Goal: Find specific page/section: Find specific page/section

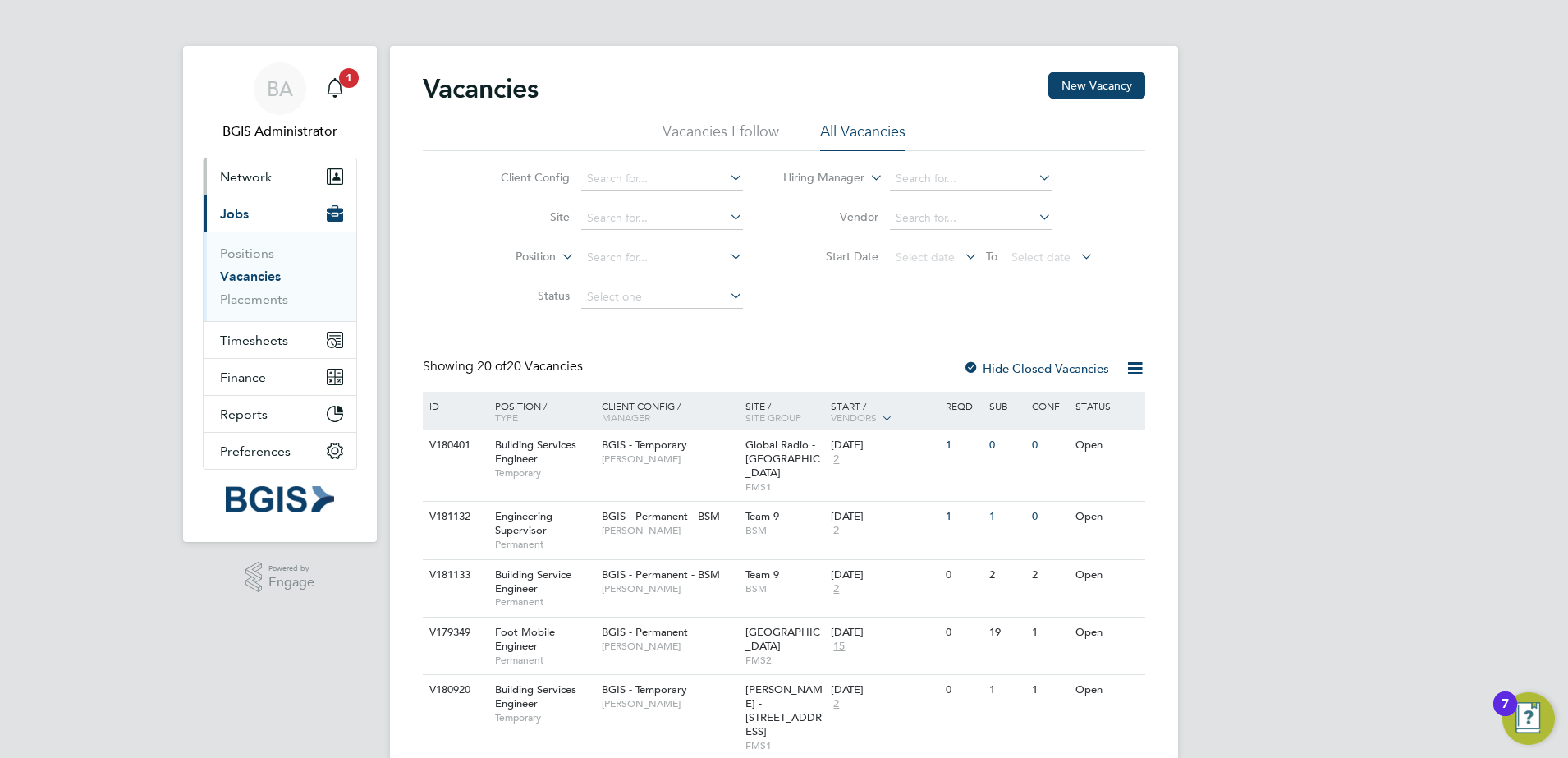
click at [270, 181] on span "Network" at bounding box center [245, 177] width 52 height 15
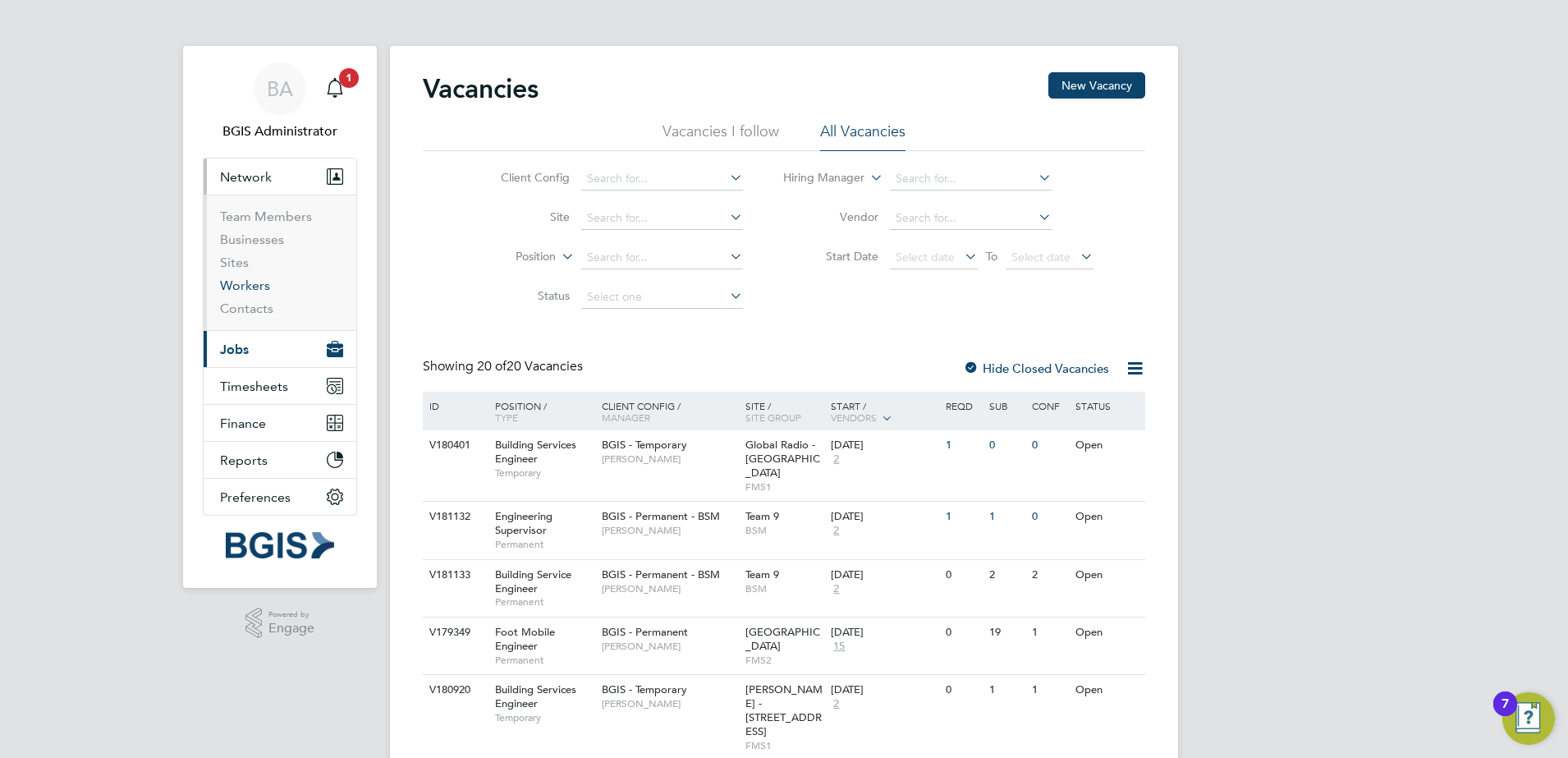
click at [235, 288] on link "Workers" at bounding box center [244, 285] width 50 height 15
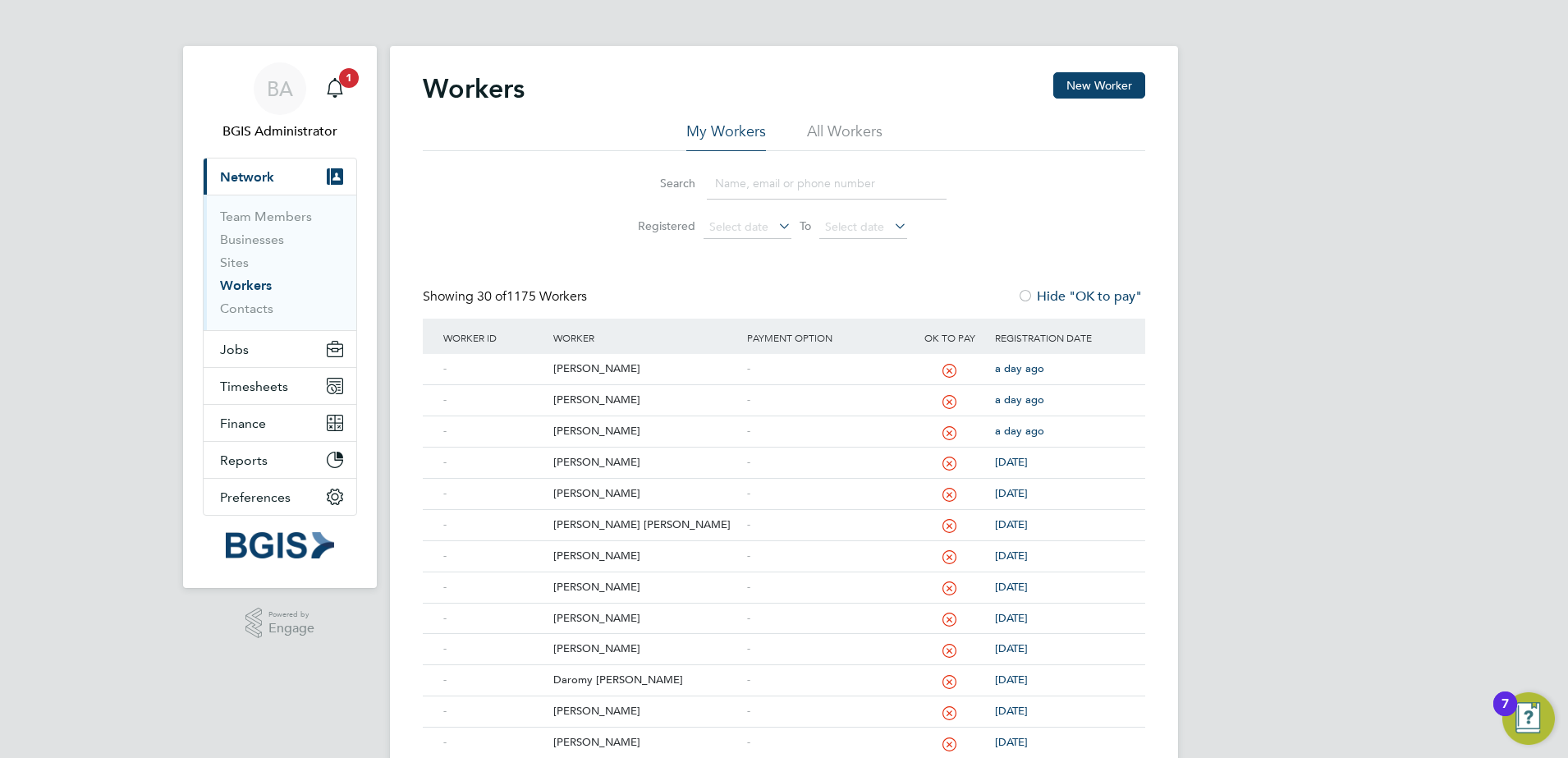
click at [819, 129] on li "All Workers" at bounding box center [844, 136] width 75 height 30
click at [799, 184] on input at bounding box center [827, 183] width 240 height 32
paste input "[PERSON_NAME]"
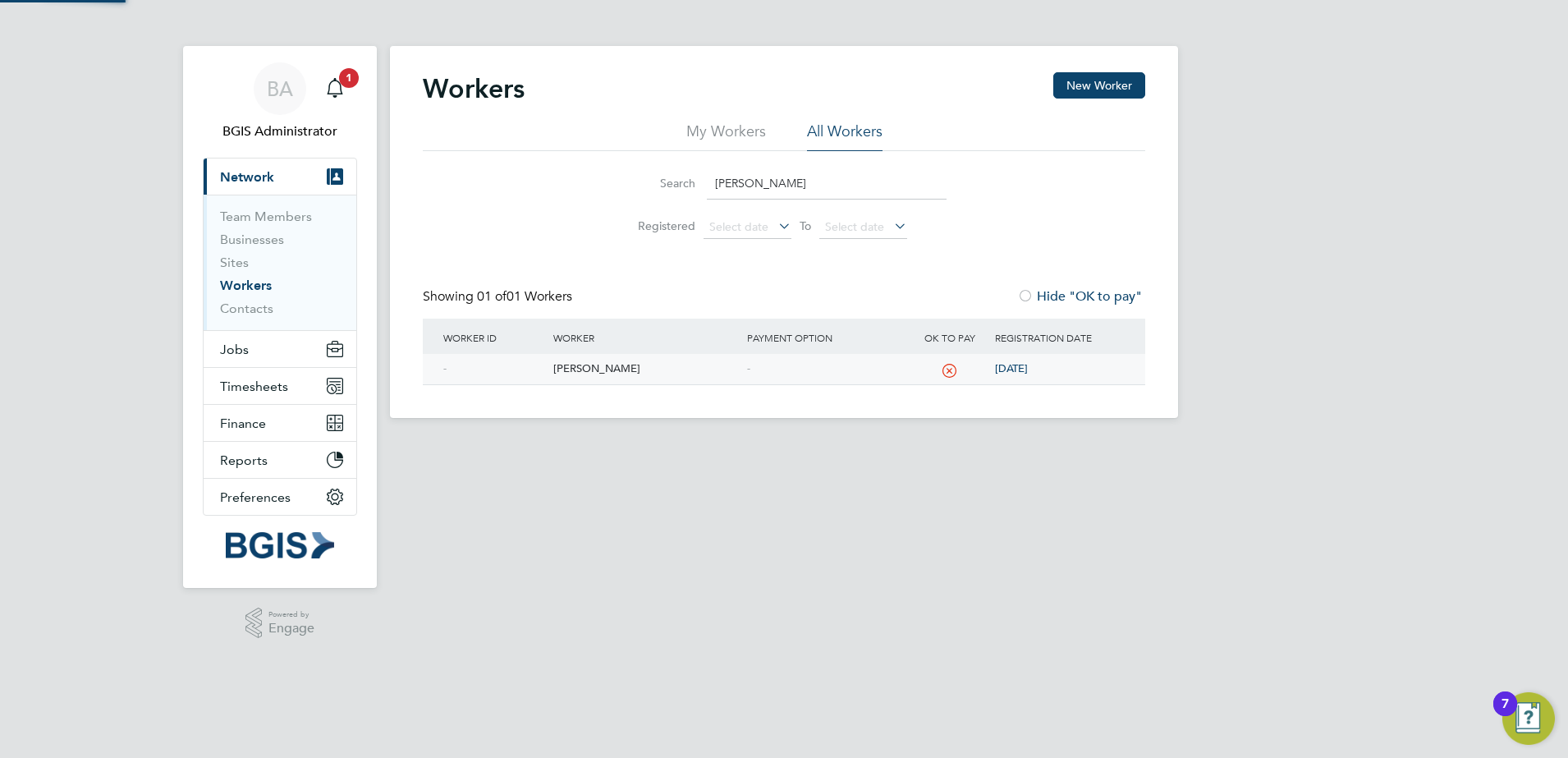
type input "[PERSON_NAME]"
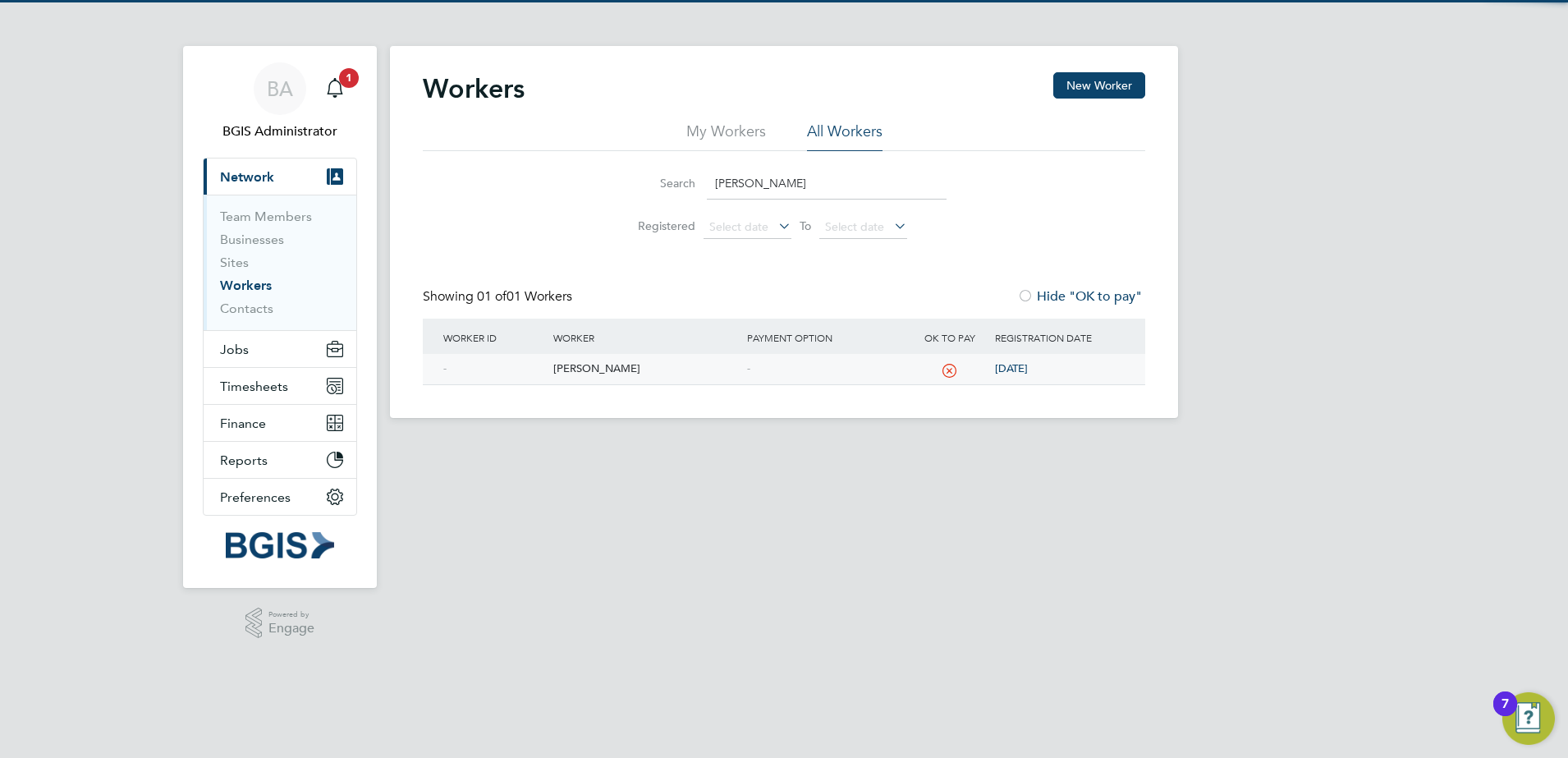
click at [592, 373] on div "Lee Churcher" at bounding box center [645, 369] width 193 height 30
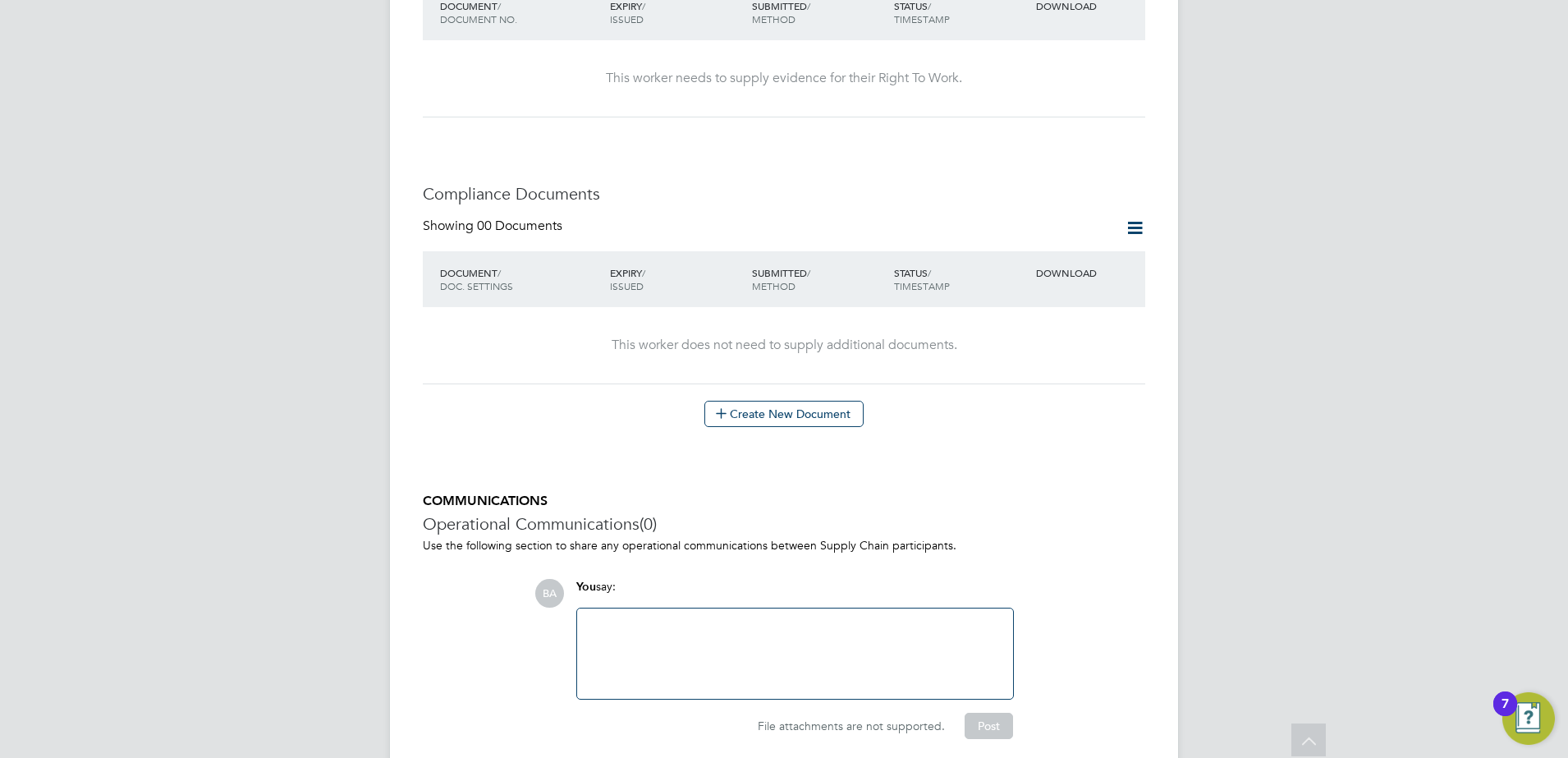
scroll to position [863, 0]
